Goal: Task Accomplishment & Management: Manage account settings

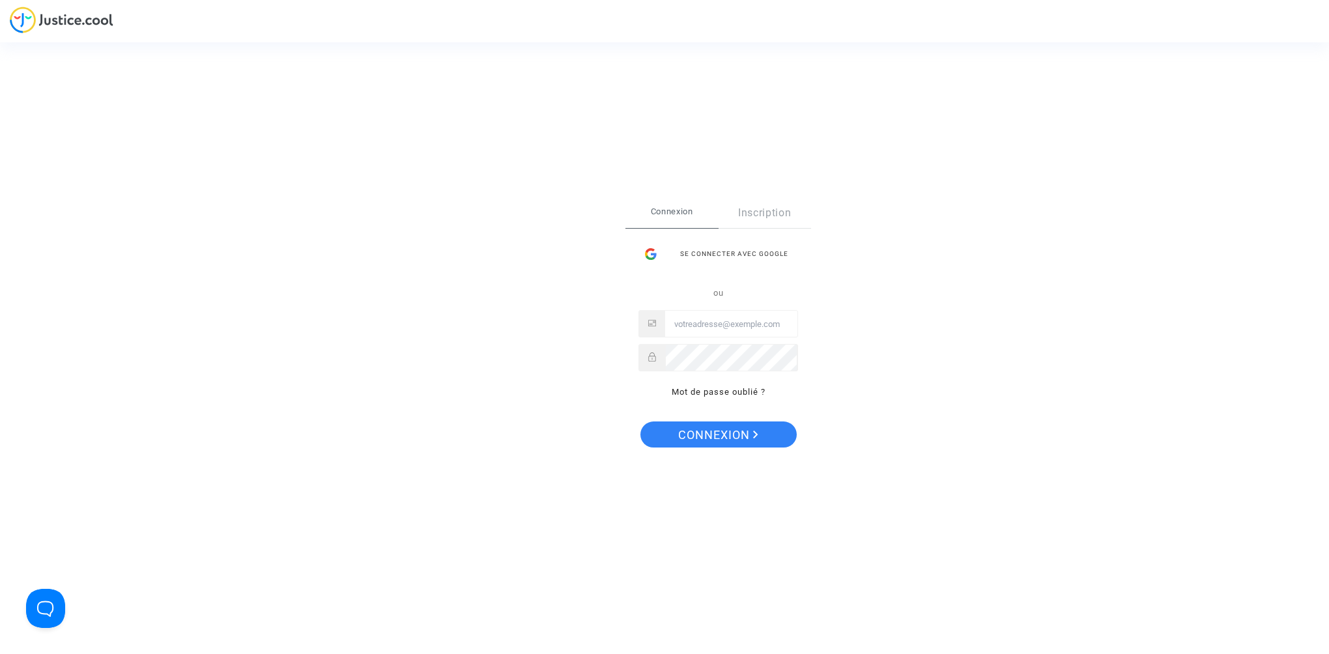
type input "[PERSON_NAME][EMAIL_ADDRESS][DOMAIN_NAME]"
click at [709, 434] on span "Connexion" at bounding box center [718, 434] width 80 height 27
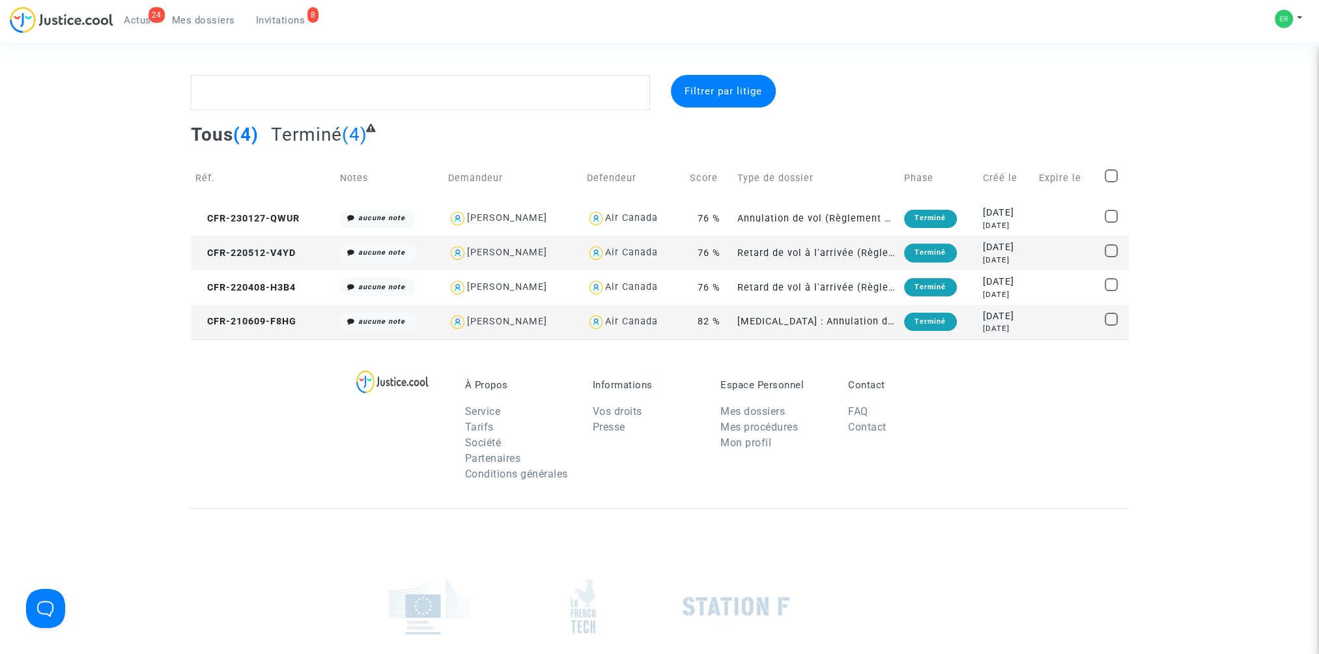
click at [216, 130] on span "Tous" at bounding box center [212, 134] width 42 height 21
click at [269, 29] on link "8 Invitations" at bounding box center [281, 20] width 70 height 20
